Goal: Task Accomplishment & Management: Use online tool/utility

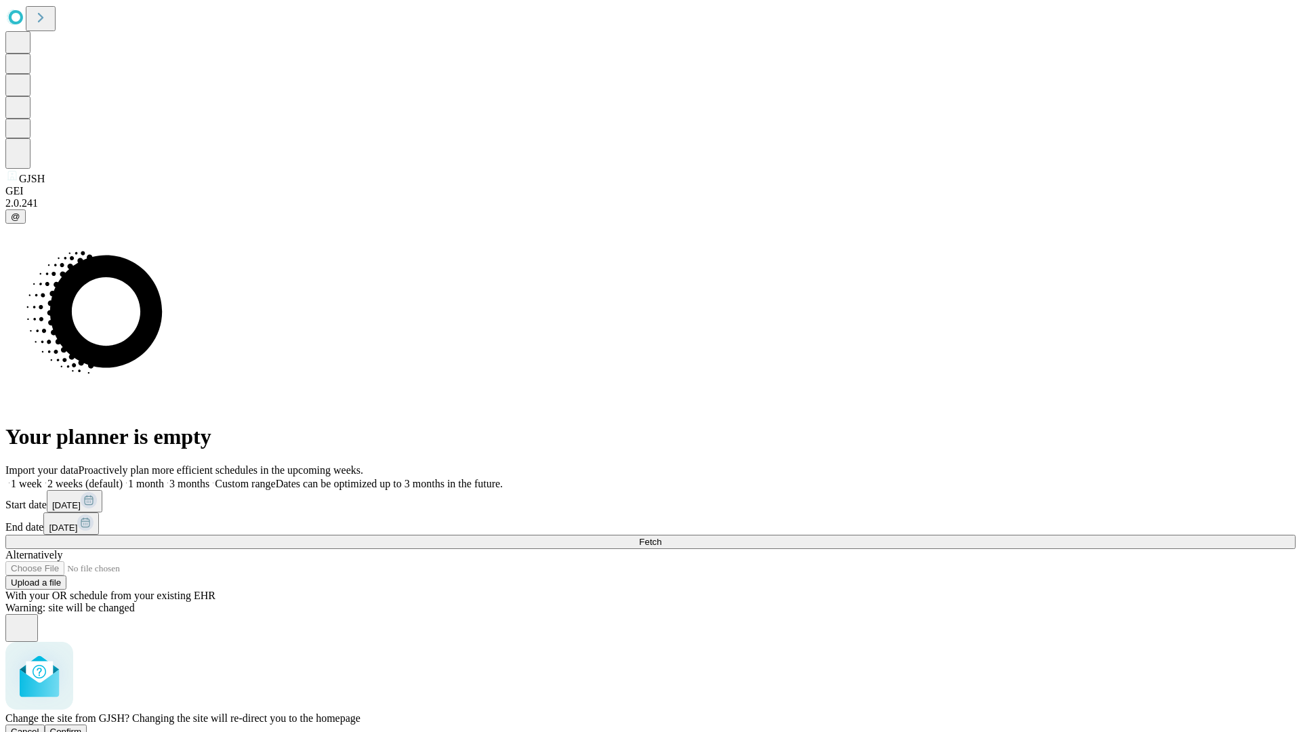
click at [82, 726] on span "Confirm" at bounding box center [66, 731] width 32 height 10
click at [123, 478] on label "2 weeks (default)" at bounding box center [82, 484] width 81 height 12
click at [661, 537] on span "Fetch" at bounding box center [650, 542] width 22 height 10
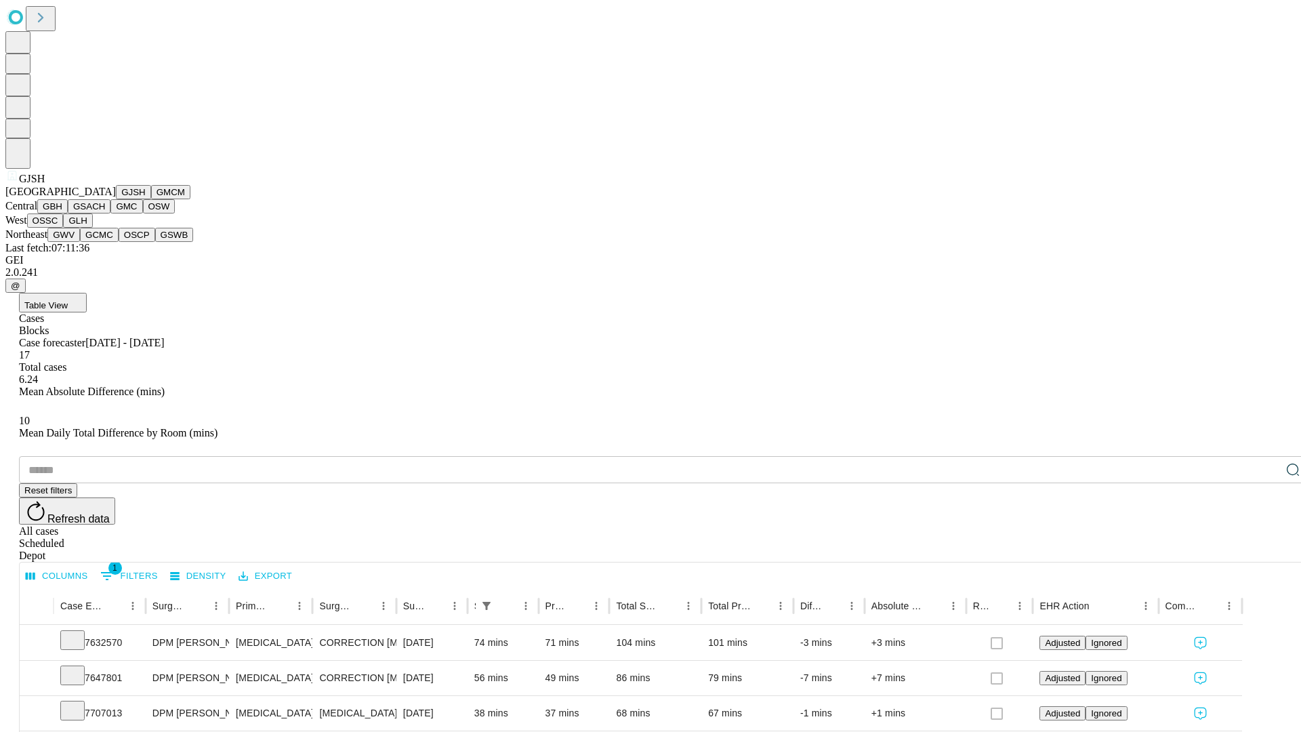
click at [151, 199] on button "GMCM" at bounding box center [170, 192] width 39 height 14
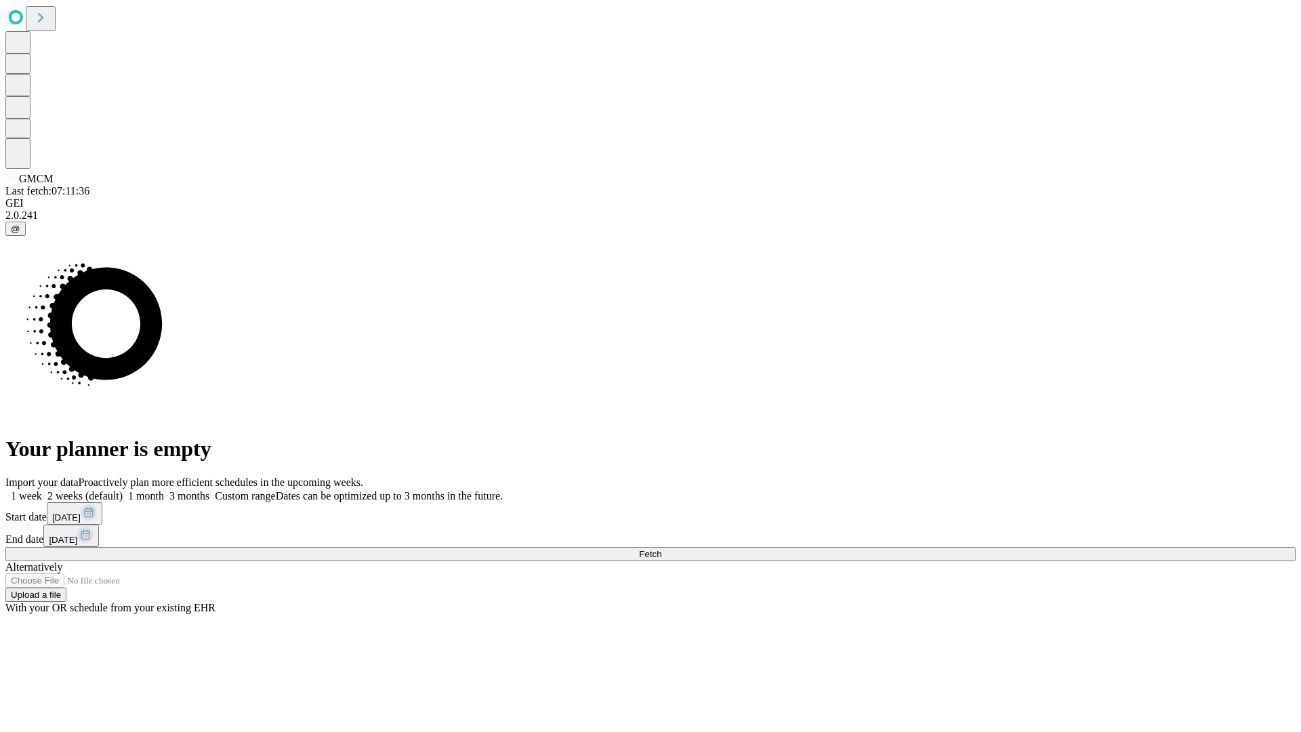
click at [661, 549] on span "Fetch" at bounding box center [650, 554] width 22 height 10
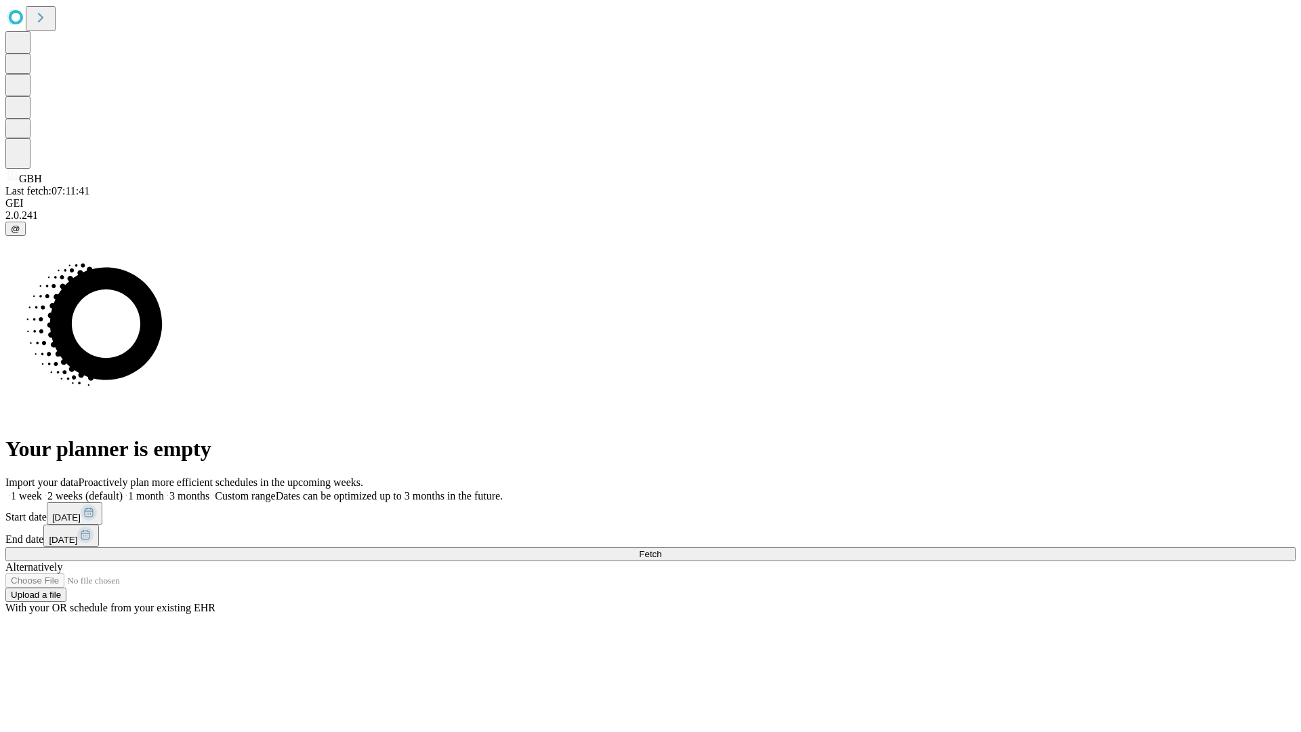
click at [661, 549] on span "Fetch" at bounding box center [650, 554] width 22 height 10
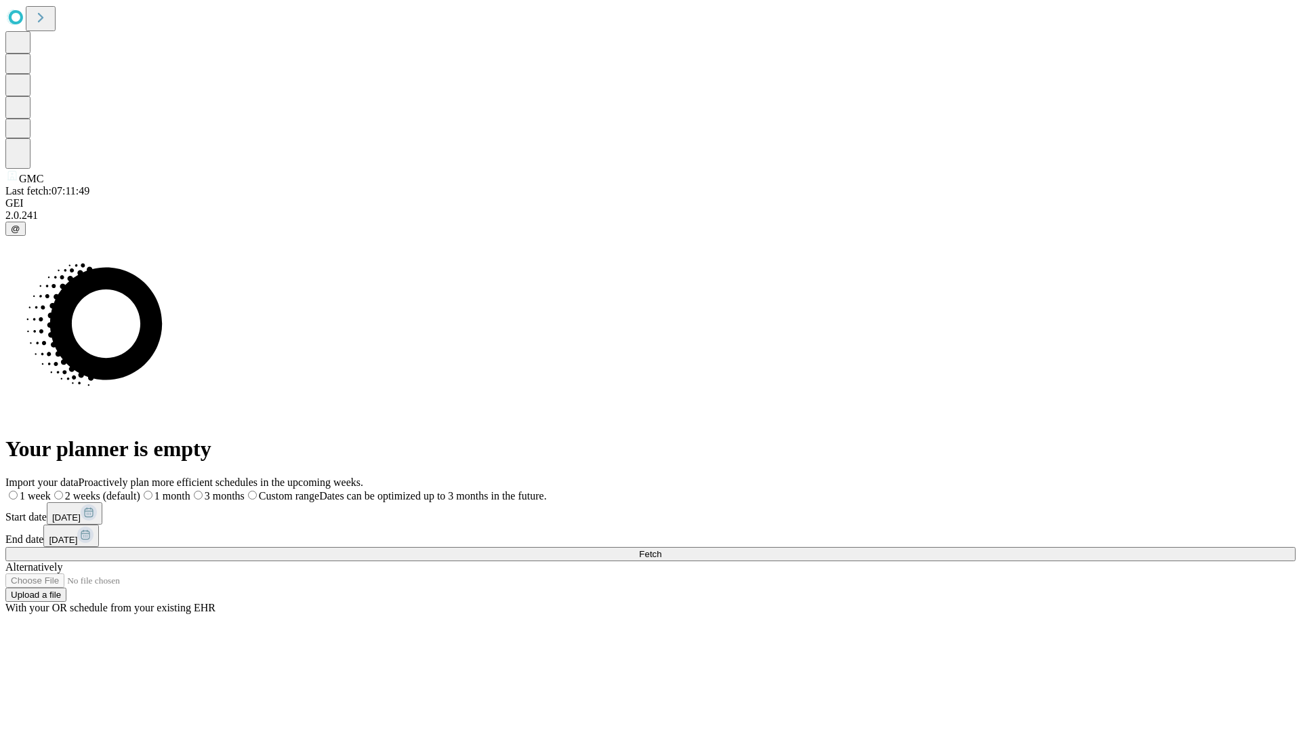
click at [661, 549] on span "Fetch" at bounding box center [650, 554] width 22 height 10
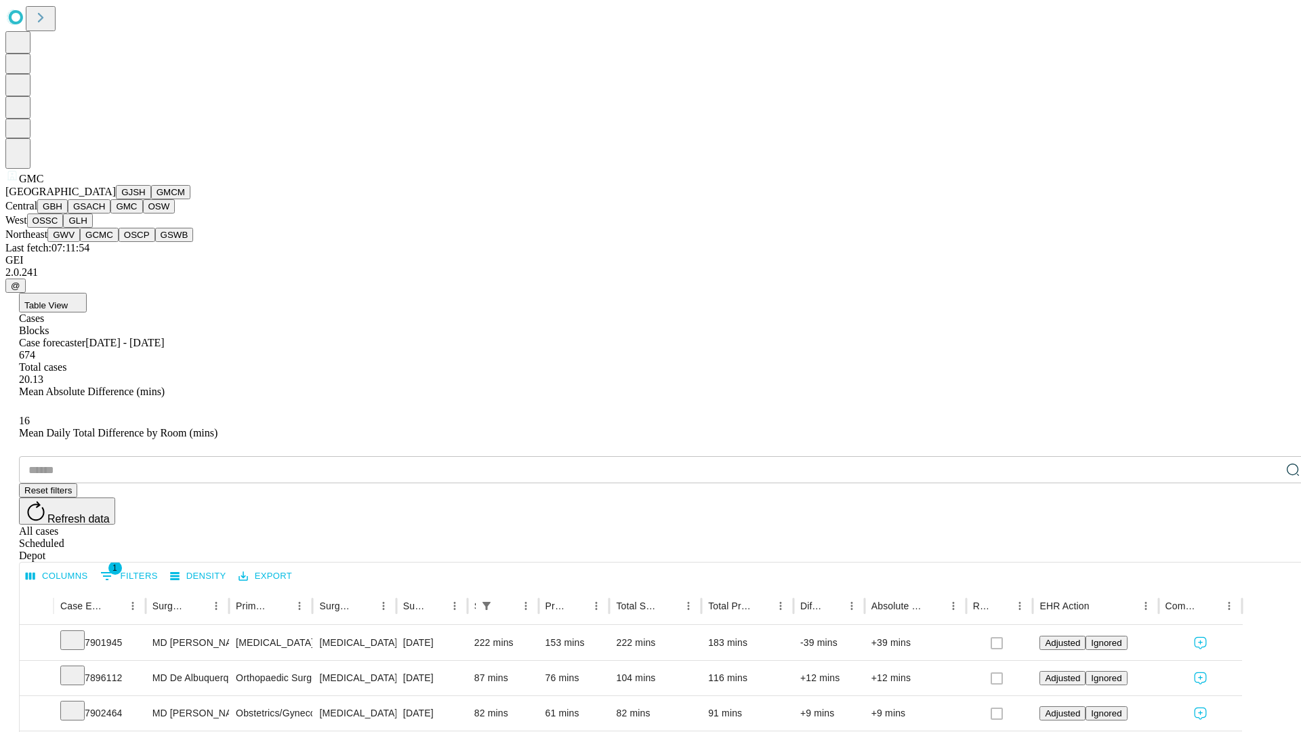
click at [143, 213] on button "OSW" at bounding box center [159, 206] width 33 height 14
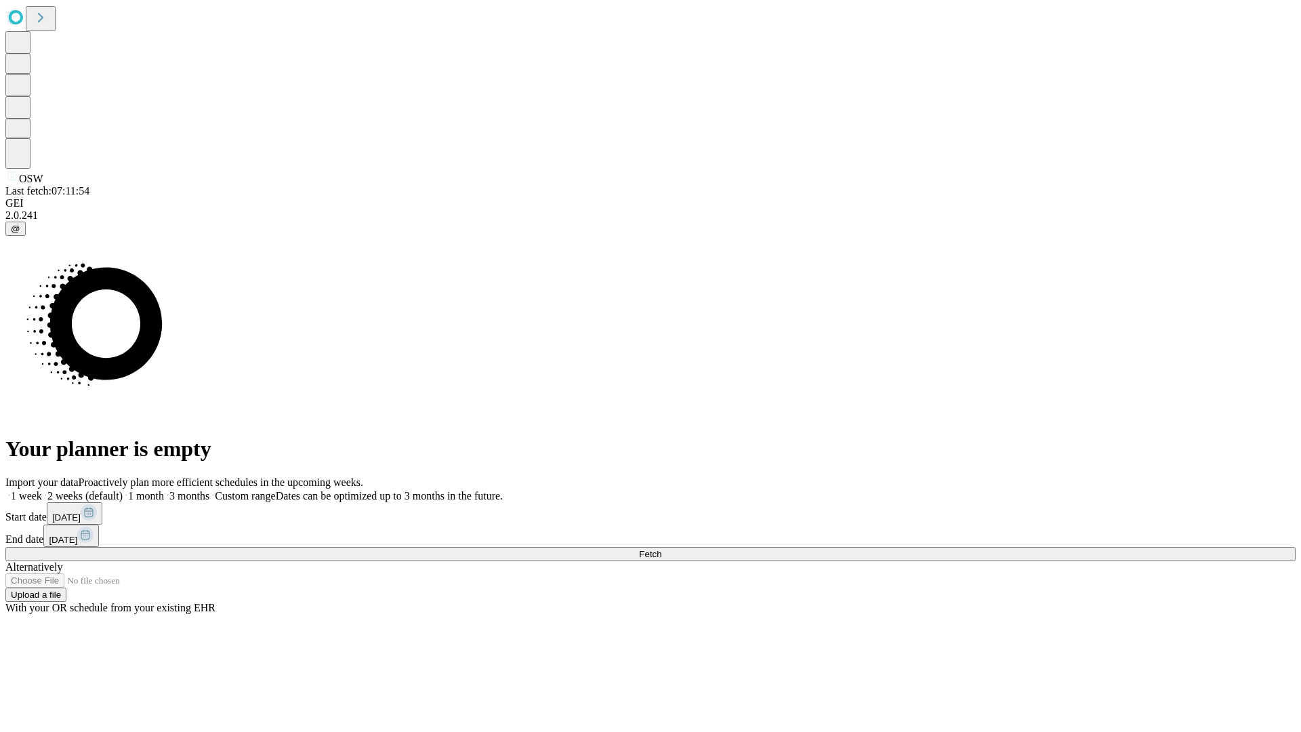
click at [123, 490] on label "2 weeks (default)" at bounding box center [82, 496] width 81 height 12
click at [661, 549] on span "Fetch" at bounding box center [650, 554] width 22 height 10
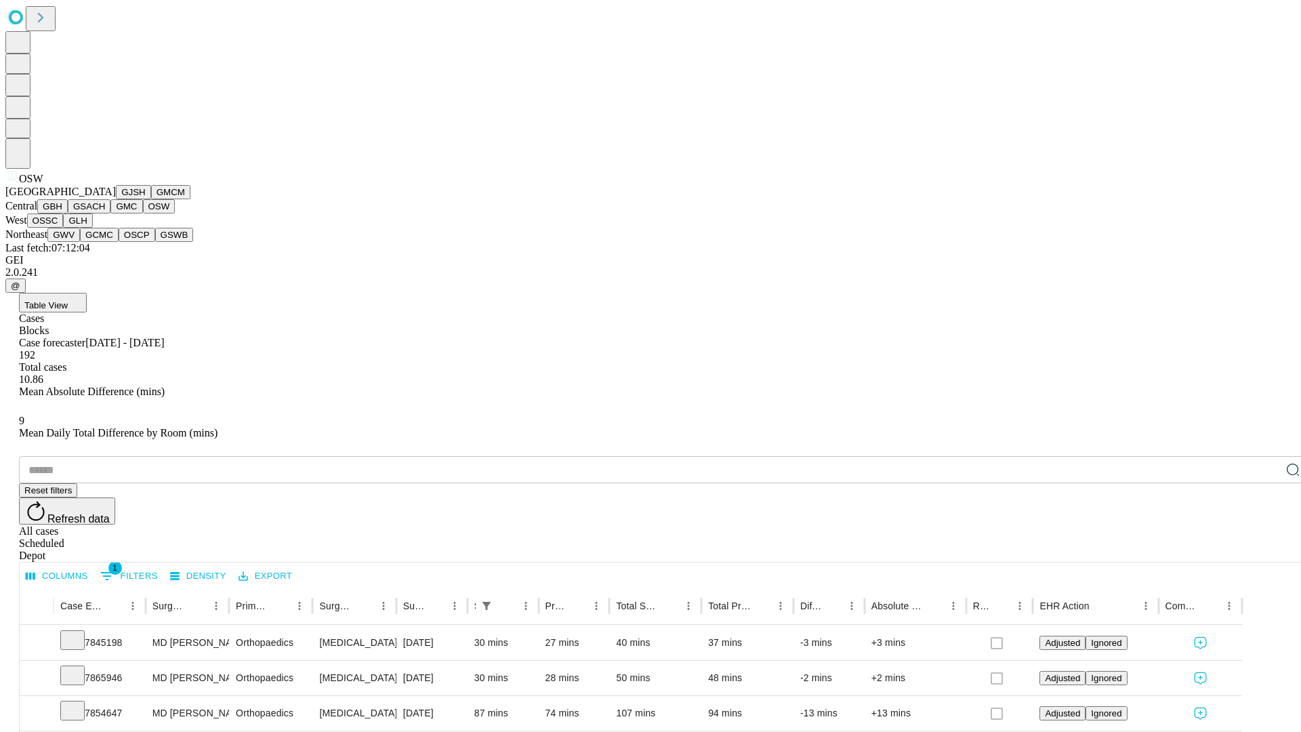
click at [64, 228] on button "OSSC" at bounding box center [45, 220] width 37 height 14
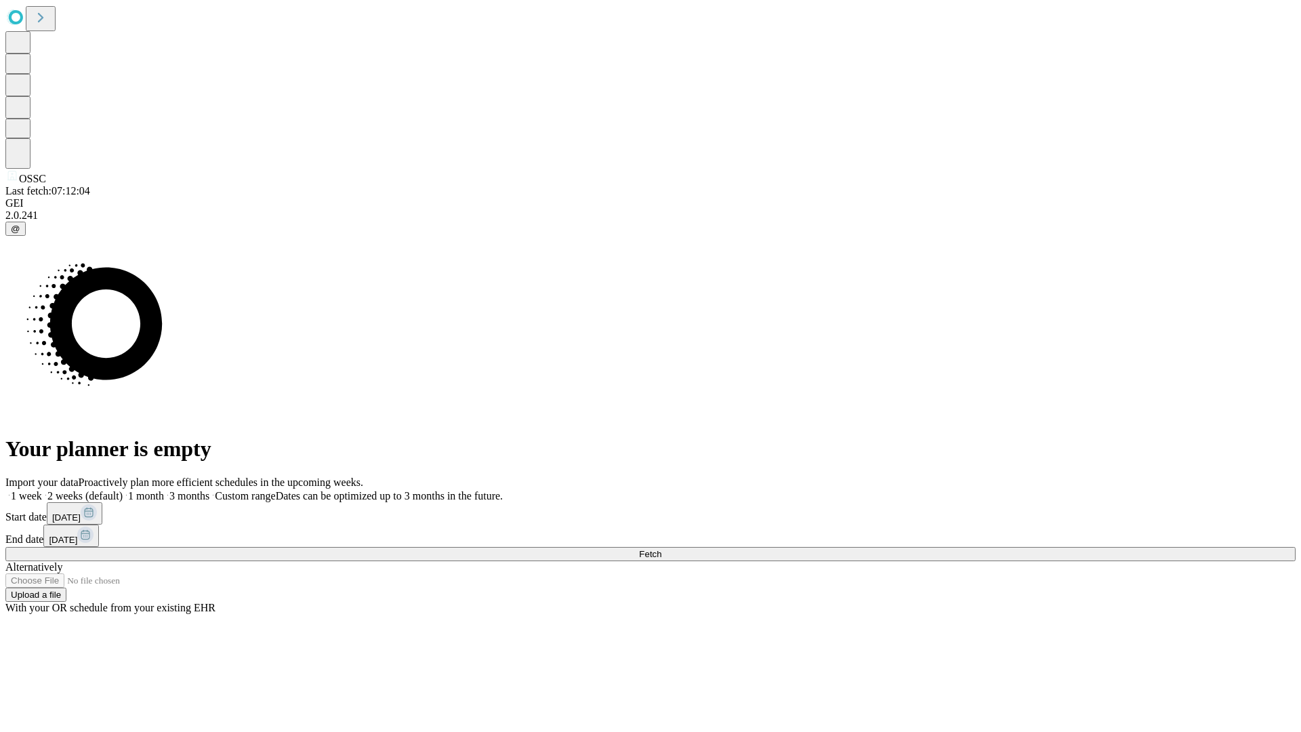
click at [123, 490] on label "2 weeks (default)" at bounding box center [82, 496] width 81 height 12
click at [661, 549] on span "Fetch" at bounding box center [650, 554] width 22 height 10
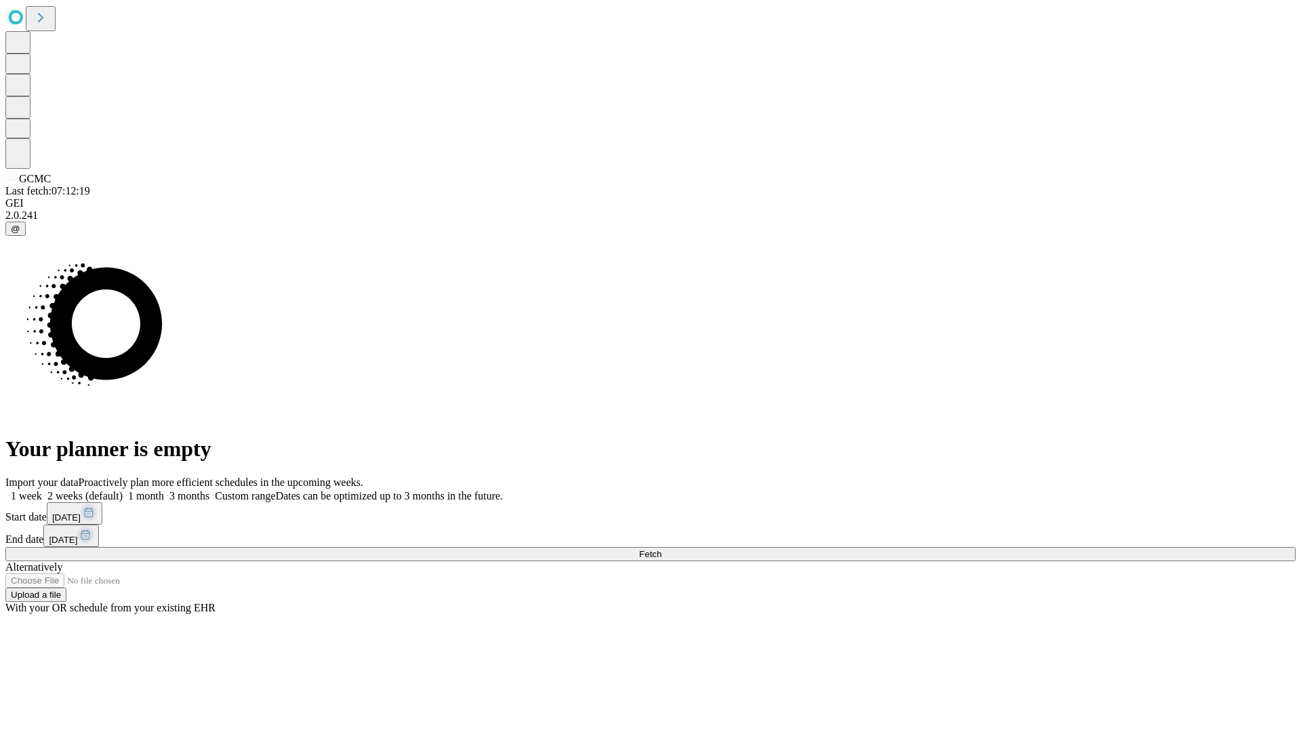
click at [123, 490] on label "2 weeks (default)" at bounding box center [82, 496] width 81 height 12
click at [661, 549] on span "Fetch" at bounding box center [650, 554] width 22 height 10
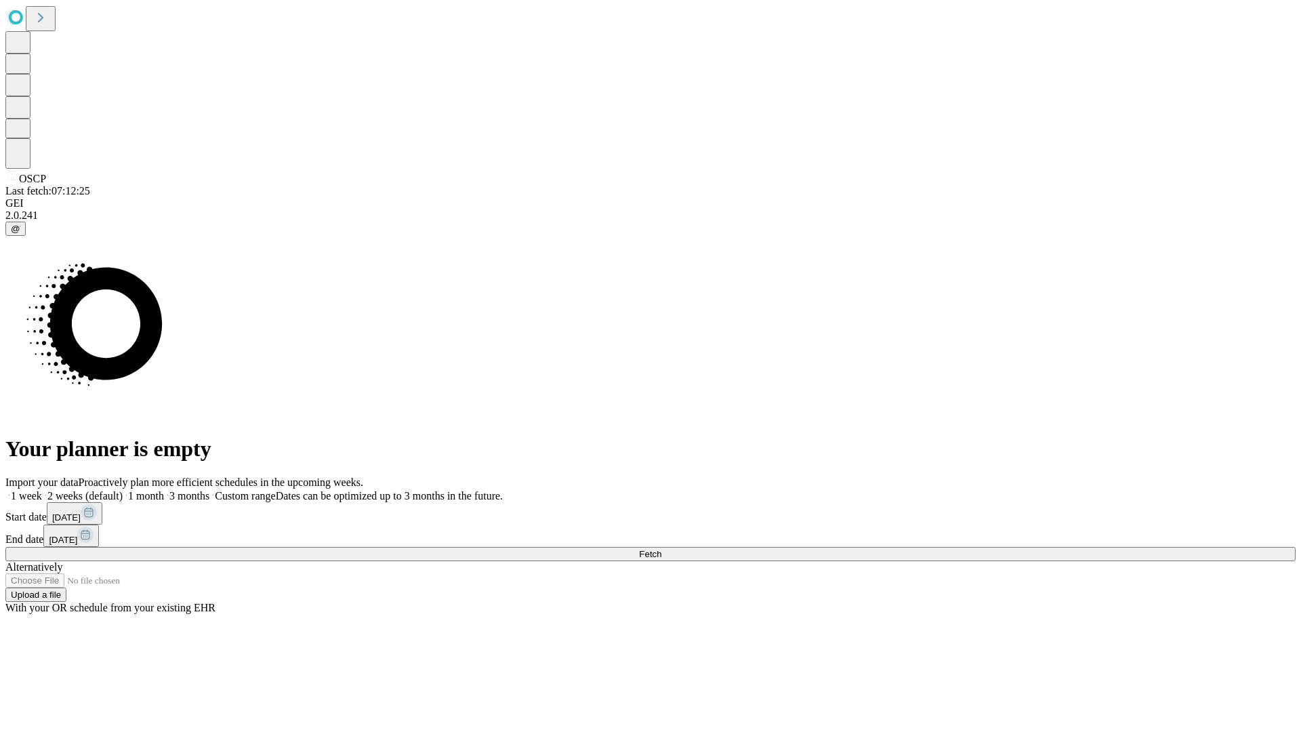
click at [123, 490] on label "2 weeks (default)" at bounding box center [82, 496] width 81 height 12
click at [661, 549] on span "Fetch" at bounding box center [650, 554] width 22 height 10
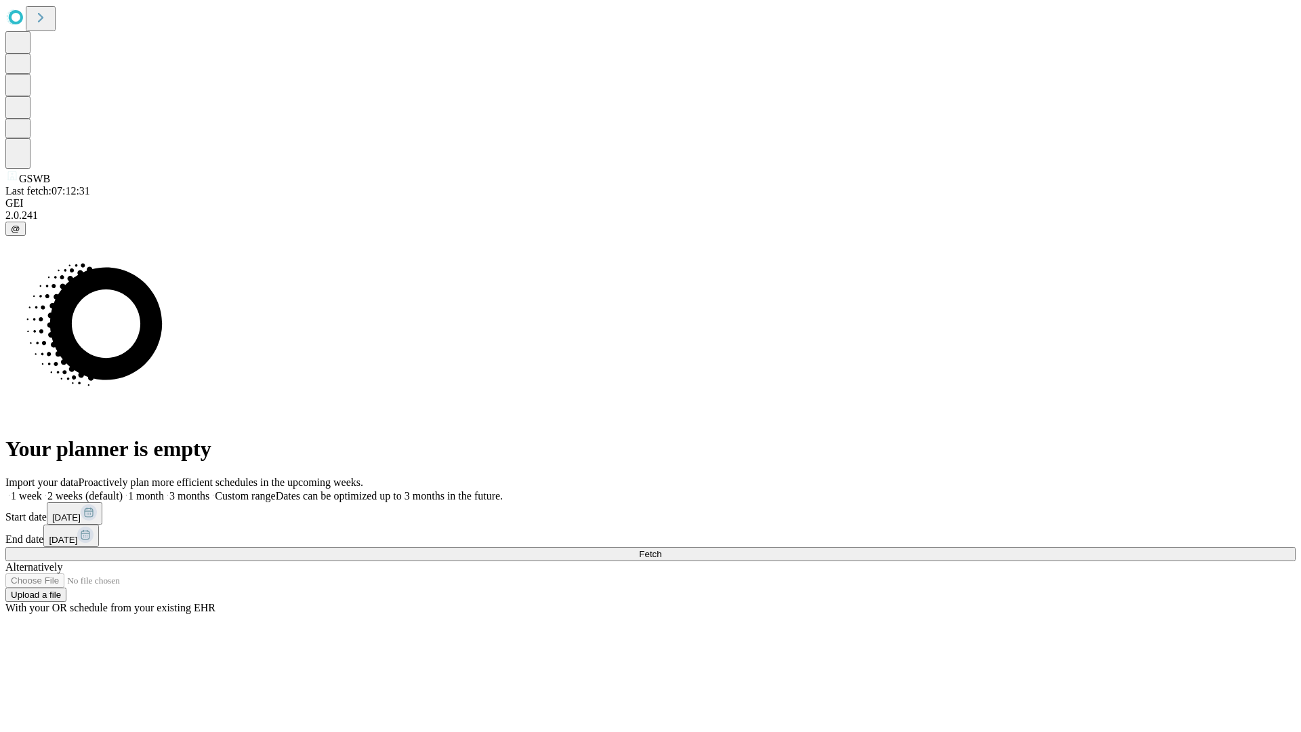
click at [123, 490] on label "2 weeks (default)" at bounding box center [82, 496] width 81 height 12
click at [661, 549] on span "Fetch" at bounding box center [650, 554] width 22 height 10
